Goal: Information Seeking & Learning: Learn about a topic

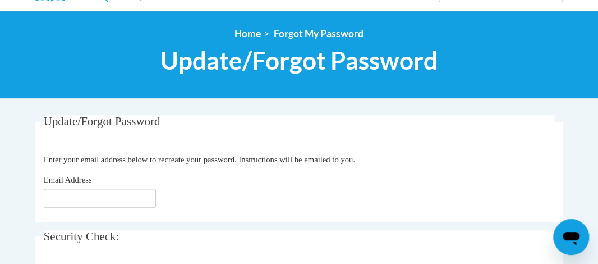
scroll to position [118, 0]
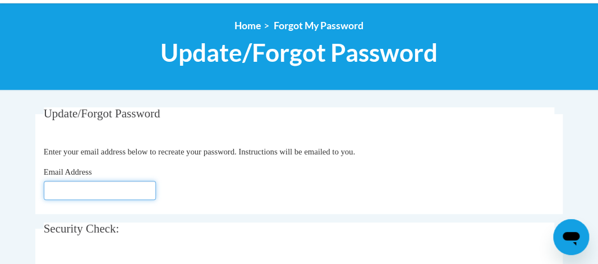
click at [96, 194] on input "Email Address" at bounding box center [100, 190] width 112 height 19
type input "[EMAIL_ADDRESS][DOMAIN_NAME]"
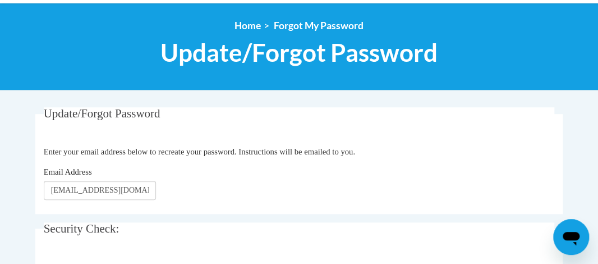
click at [492, 101] on body "This site uses cookies to help improve your learning experience. By continuing …" at bounding box center [299, 247] width 598 height 730
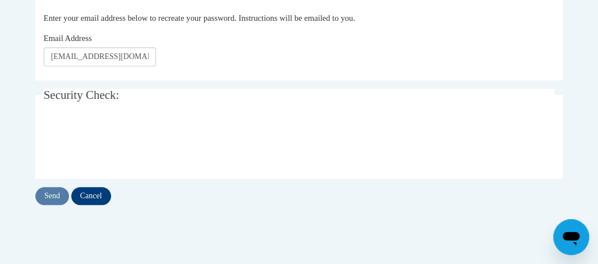
scroll to position [285, 0]
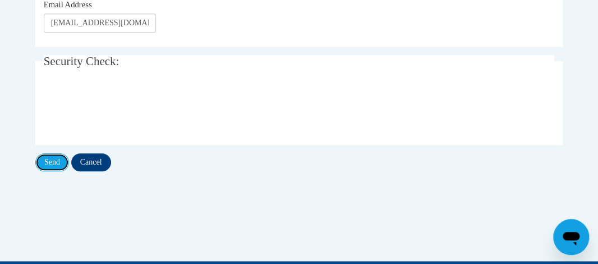
click at [52, 164] on input "Send" at bounding box center [52, 162] width 34 height 18
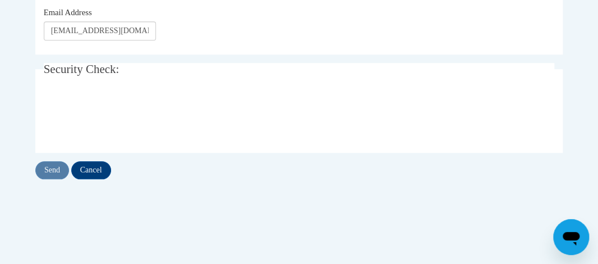
scroll to position [306, 0]
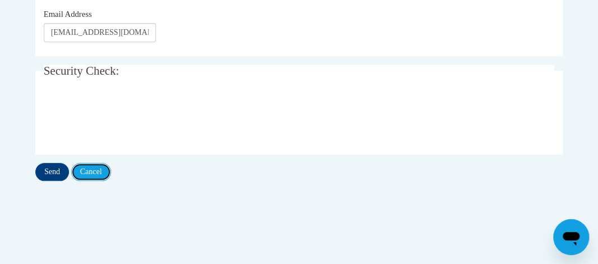
click at [86, 173] on input "Cancel" at bounding box center [91, 172] width 40 height 18
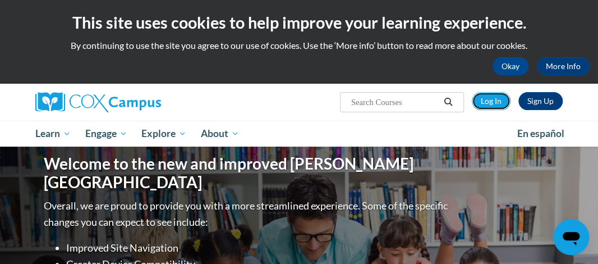
click at [487, 99] on link "Log In" at bounding box center [491, 101] width 39 height 18
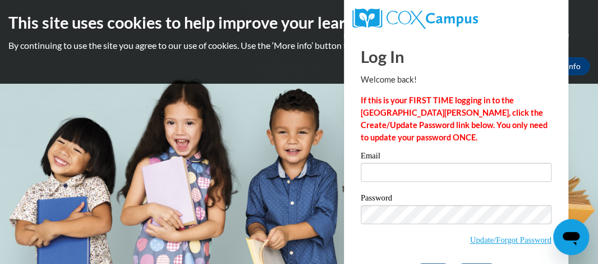
click at [397, 183] on div "Email" at bounding box center [456, 170] width 191 height 39
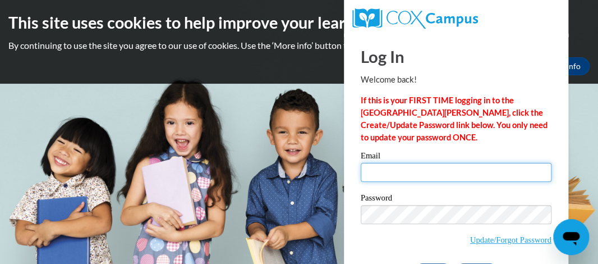
type input "aprelegriffin@gmail.com"
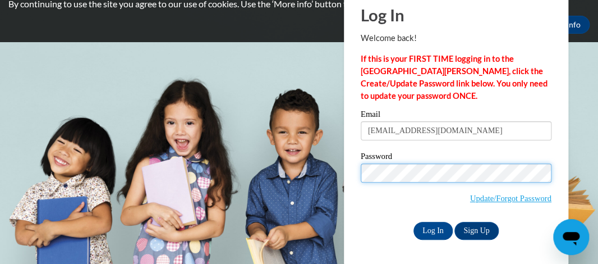
scroll to position [42, 0]
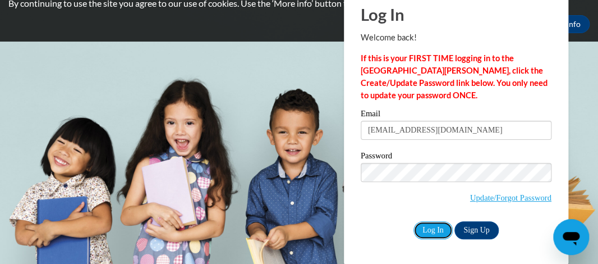
click at [433, 232] on input "Log In" at bounding box center [432, 230] width 39 height 18
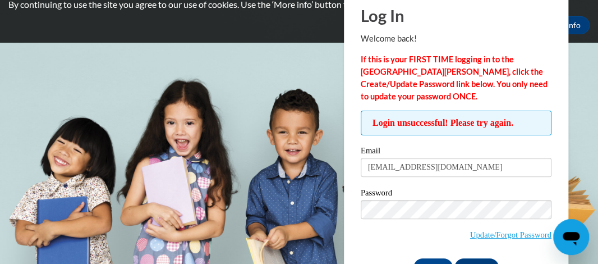
scroll to position [78, 0]
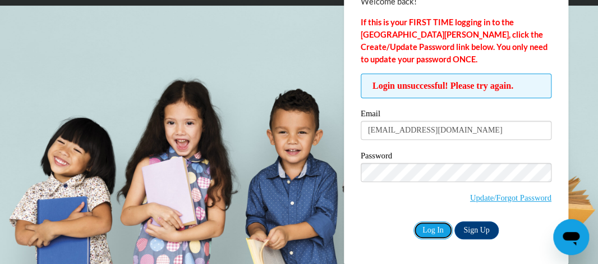
click at [427, 225] on input "Log In" at bounding box center [432, 230] width 39 height 18
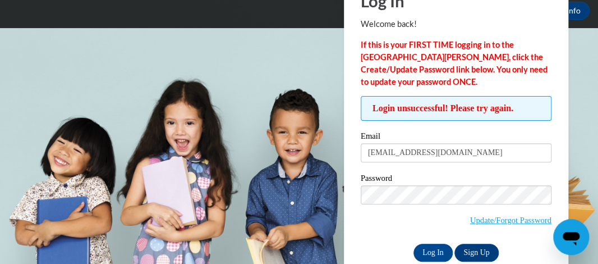
scroll to position [78, 0]
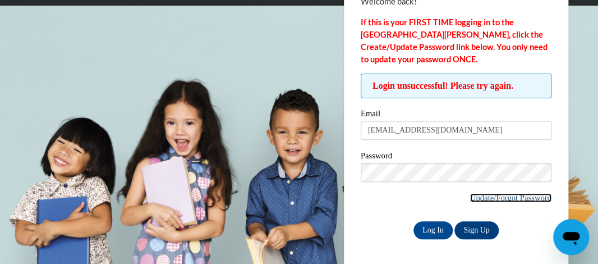
click at [510, 198] on link "Update/Forgot Password" at bounding box center [510, 197] width 81 height 9
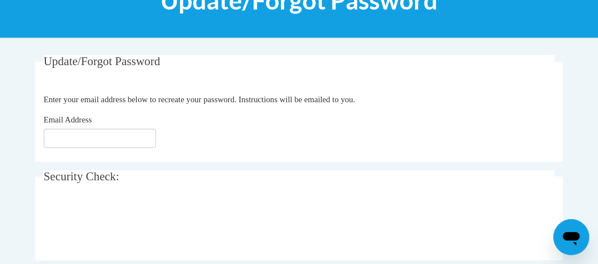
scroll to position [172, 0]
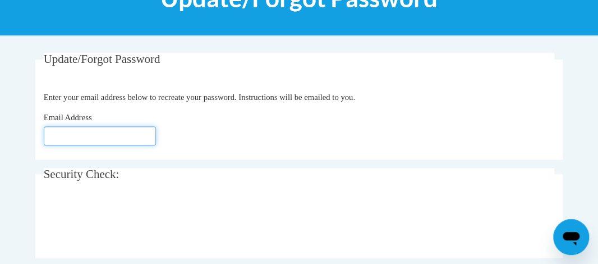
click at [104, 133] on input "Email Address" at bounding box center [100, 135] width 112 height 19
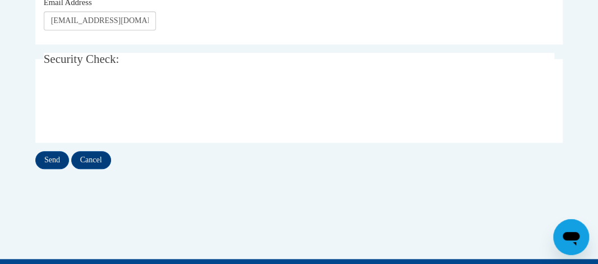
scroll to position [293, 0]
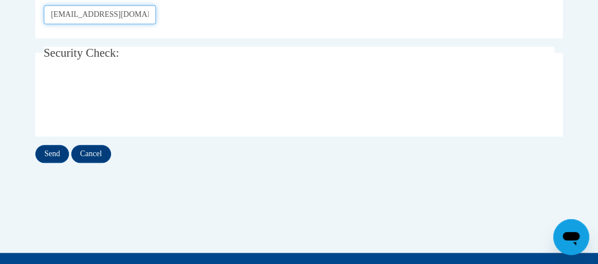
click at [146, 16] on input "aprelegriffin@gmail.com" at bounding box center [100, 14] width 112 height 19
type input "a"
type input "griffina@fultonschools.org"
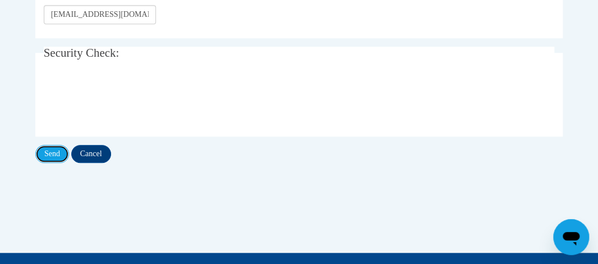
click at [53, 156] on input "Send" at bounding box center [52, 154] width 34 height 18
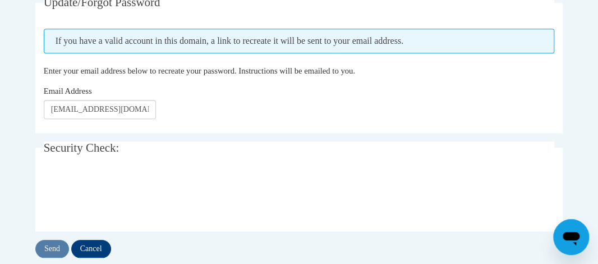
scroll to position [233, 0]
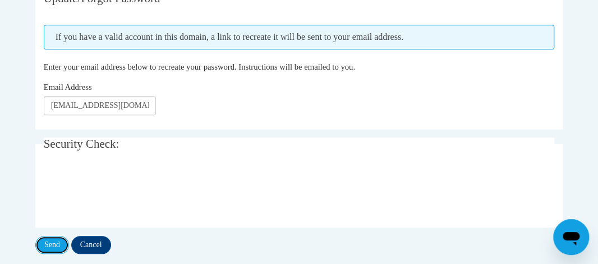
click at [56, 242] on input "Send" at bounding box center [52, 244] width 34 height 18
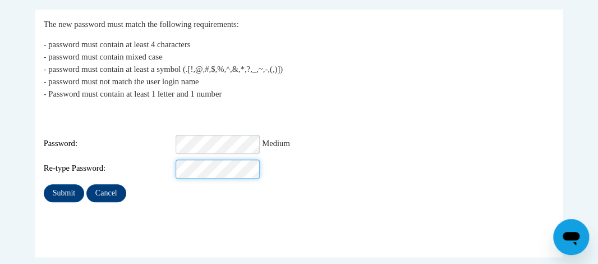
scroll to position [216, 0]
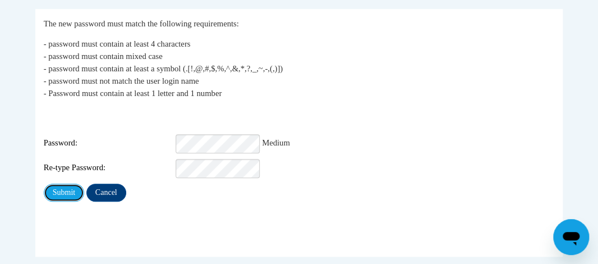
click at [65, 184] on input "Submit" at bounding box center [64, 192] width 40 height 18
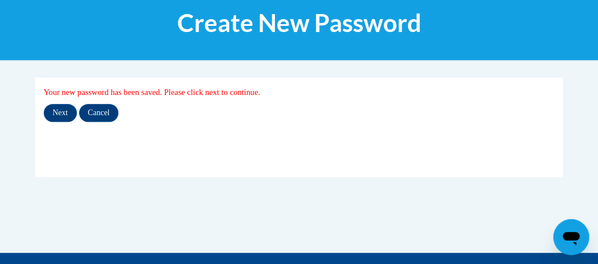
scroll to position [149, 0]
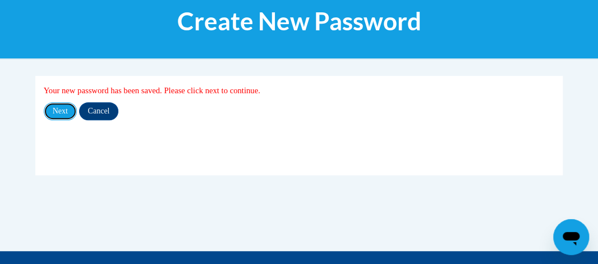
click at [50, 104] on input "Next" at bounding box center [60, 111] width 33 height 18
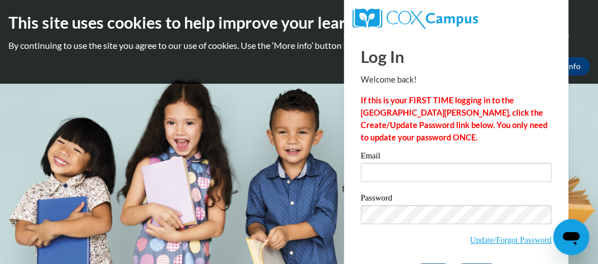
scroll to position [42, 0]
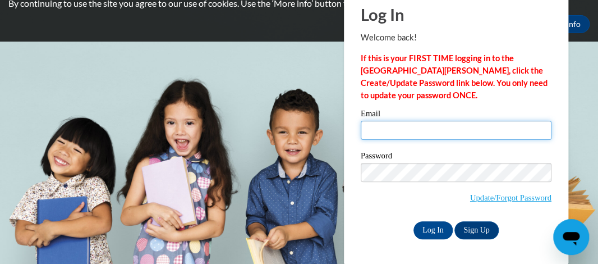
type input "[EMAIL_ADDRESS][DOMAIN_NAME]"
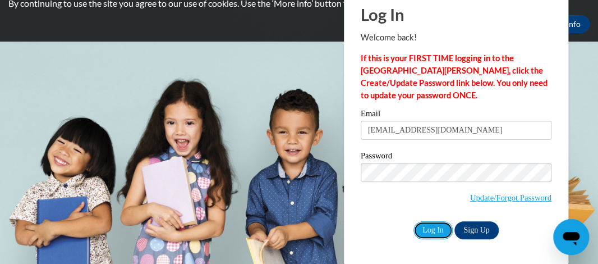
click at [427, 233] on input "Log In" at bounding box center [432, 230] width 39 height 18
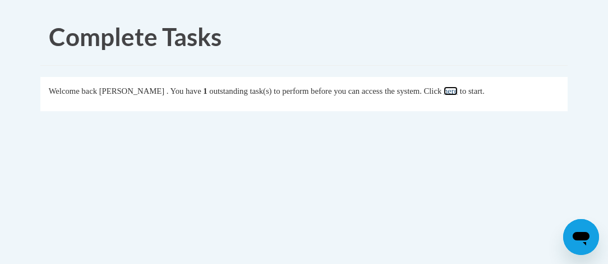
click at [458, 91] on link "here" at bounding box center [451, 90] width 14 height 9
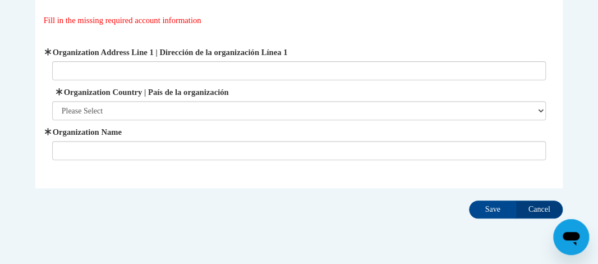
scroll to position [96, 0]
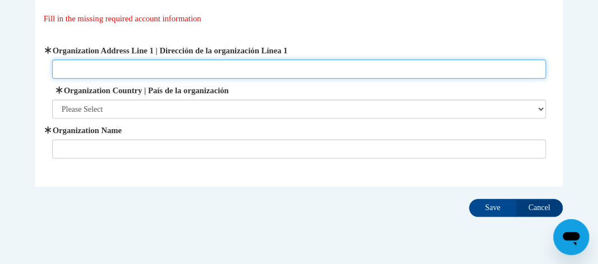
click at [85, 68] on input "Organization Address Line 1 | Dirección de la organización Línea 1" at bounding box center [299, 68] width 494 height 19
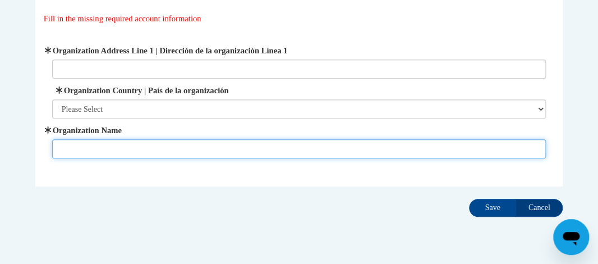
click at [68, 141] on input "Organization Name" at bounding box center [299, 148] width 494 height 19
type input "seaborn lee elementary"
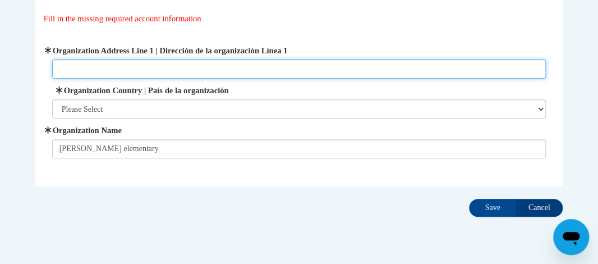
type input "30260"
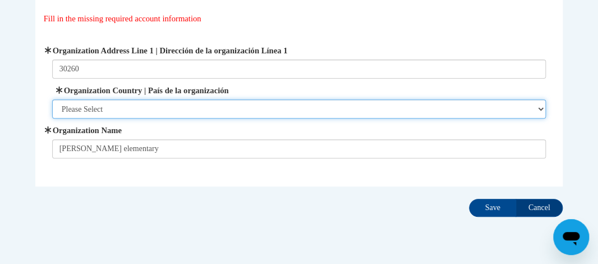
click at [121, 106] on select "Please Select United States | Estados Unidos Outside of the United States | Fue…" at bounding box center [299, 108] width 494 height 19
select select "ad49bcad-a171-4b2e-b99c-48b446064914"
click at [52, 99] on select "Please Select United States | Estados Unidos Outside of the United States | Fue…" at bounding box center [299, 108] width 494 height 19
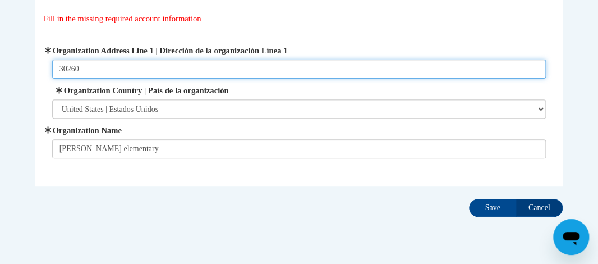
click at [98, 73] on input "30260" at bounding box center [299, 68] width 494 height 19
type input "3"
type input "400 Scarborough Rd."
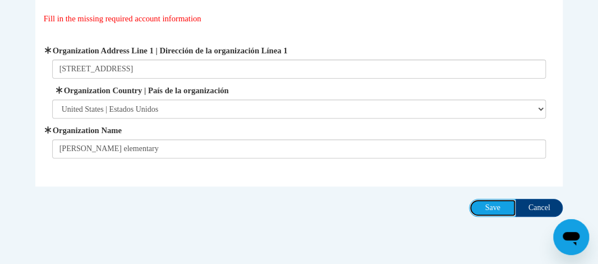
click at [487, 210] on input "Save" at bounding box center [492, 207] width 47 height 18
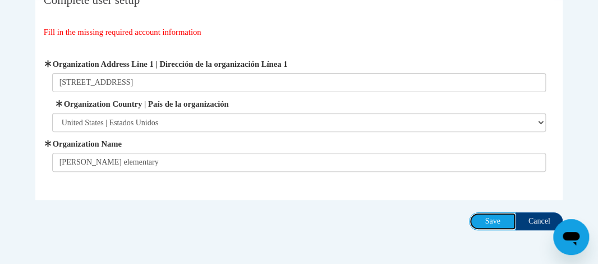
scroll to position [0, 0]
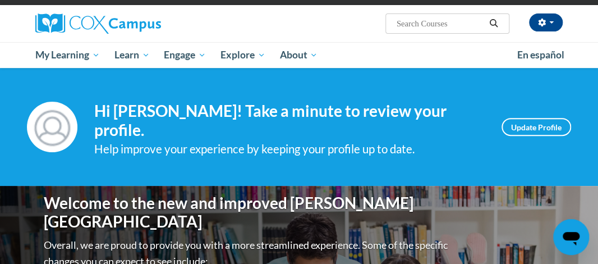
scroll to position [85, 0]
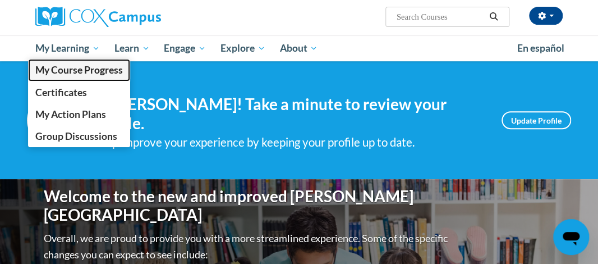
click at [107, 73] on span "My Course Progress" at bounding box center [78, 70] width 87 height 12
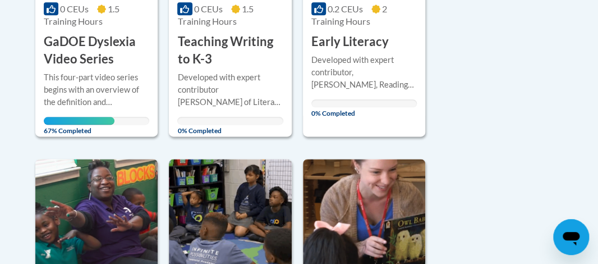
scroll to position [389, 0]
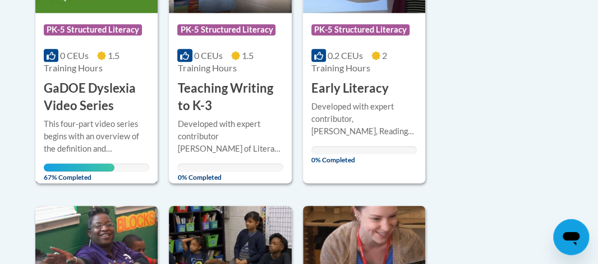
click at [91, 132] on div "This four-part video series begins with an overview of the definition and chara…" at bounding box center [96, 136] width 105 height 37
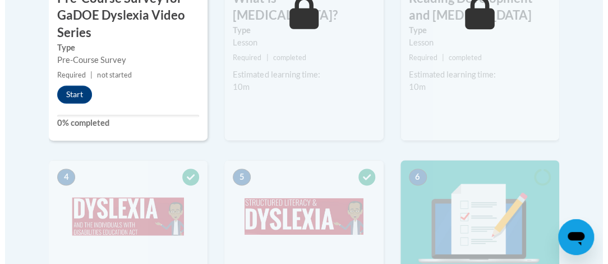
scroll to position [528, 0]
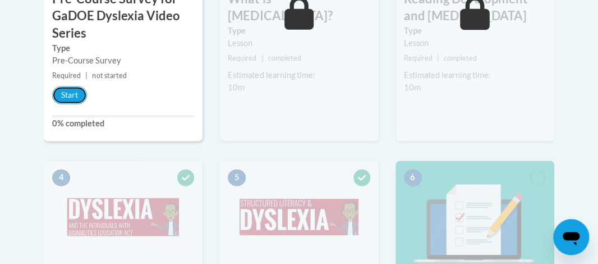
click at [73, 95] on button "Start" at bounding box center [69, 95] width 35 height 18
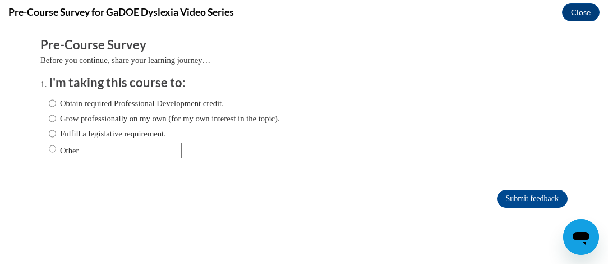
scroll to position [0, 0]
click at [49, 103] on input "Obtain required Professional Development credit." at bounding box center [52, 103] width 7 height 12
radio input "true"
click at [576, 12] on button "Close" at bounding box center [581, 12] width 38 height 18
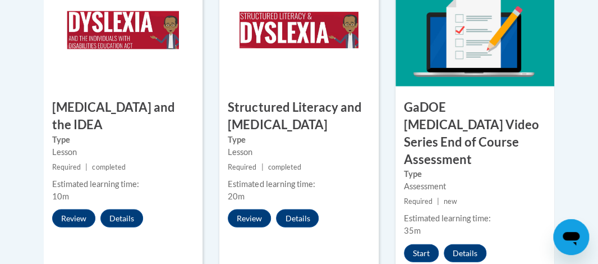
scroll to position [742, 0]
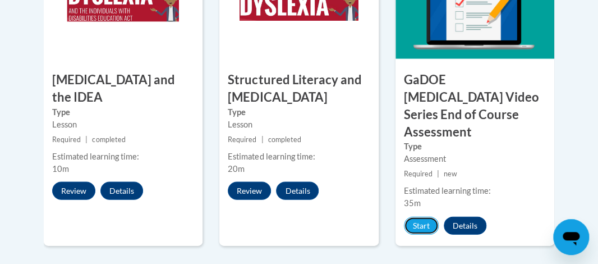
click at [418, 216] on button "Start" at bounding box center [421, 225] width 35 height 18
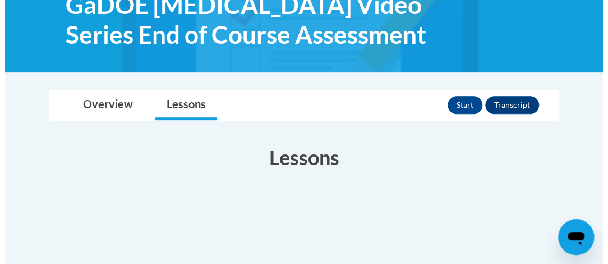
scroll to position [192, 0]
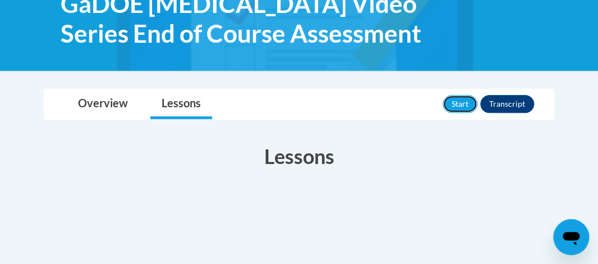
click at [459, 103] on button "Start" at bounding box center [459, 104] width 35 height 18
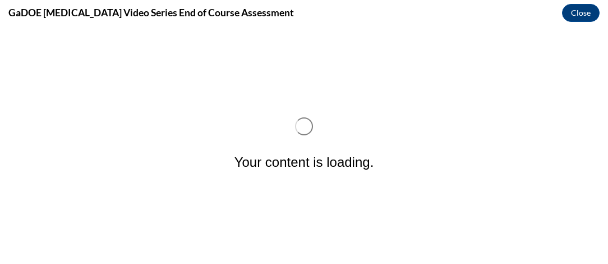
scroll to position [0, 0]
